Goal: Transaction & Acquisition: Purchase product/service

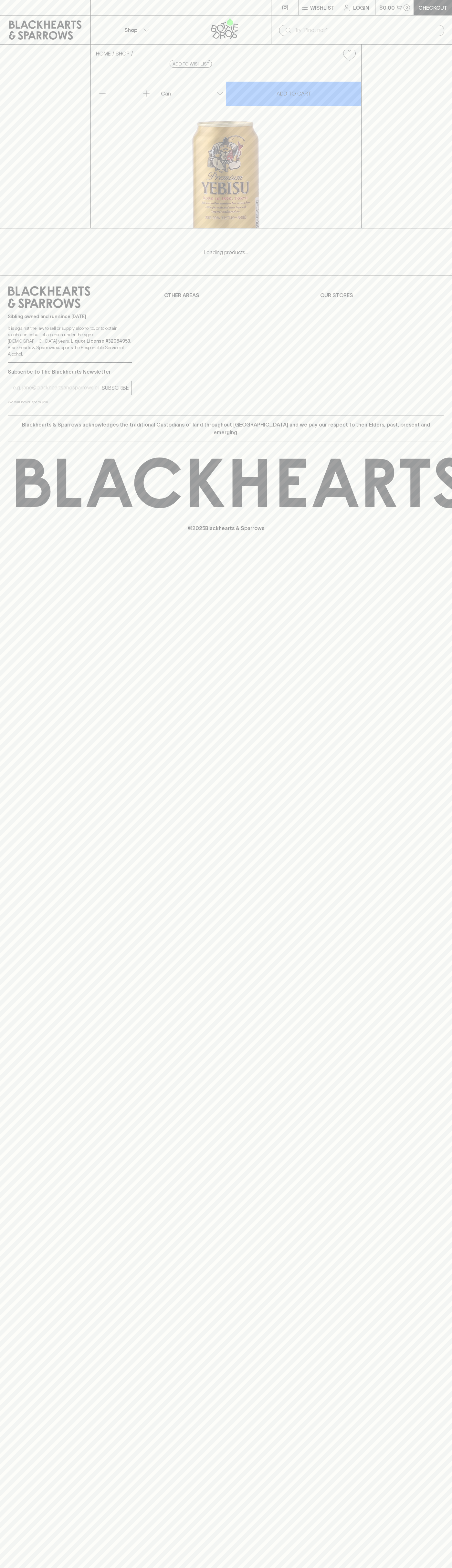
click at [260, 22] on icon at bounding box center [224, 28] width 82 height 21
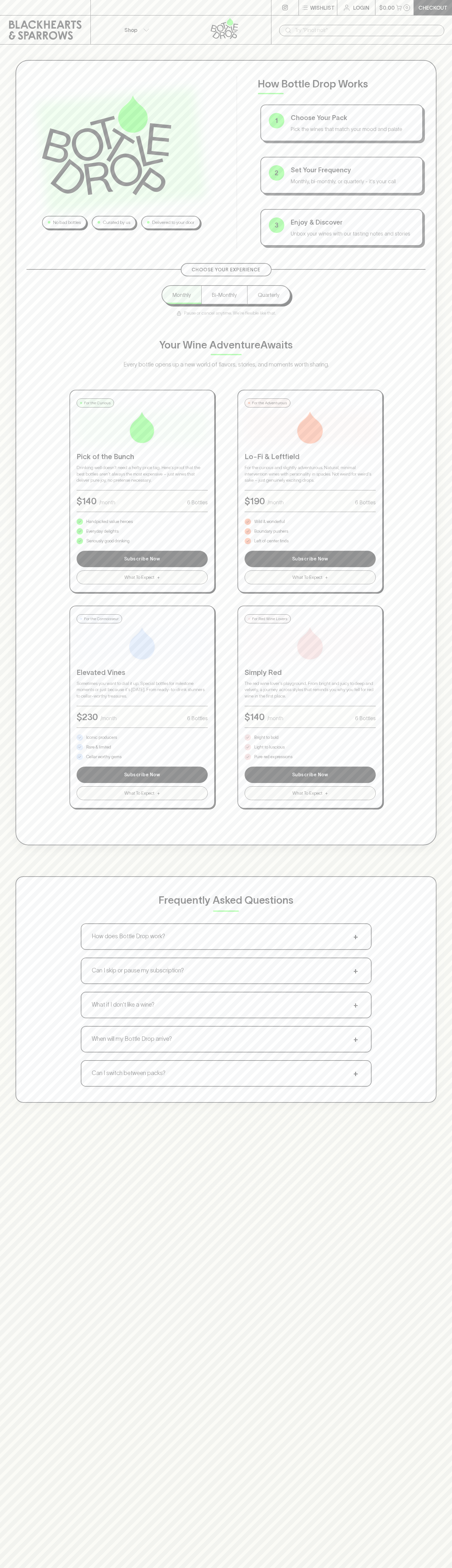
click at [444, 446] on div "No bad bottles Curated by us Delivered to your door How Bottle Drop Works 1 Cho…" at bounding box center [226, 581] width 452 height 1074
click at [225, 1567] on html "⠀ ⠀ Wishlist Login $0.00 0 Checkout Shop ​ No bad bottles Curated by us Deliver…" at bounding box center [226, 949] width 452 height 1898
click at [6, 1228] on div "No bad bottles Curated by us Delivered to your door How Bottle Drop Works 1 Cho…" at bounding box center [226, 828] width 452 height 1568
